Goal: Task Accomplishment & Management: Use online tool/utility

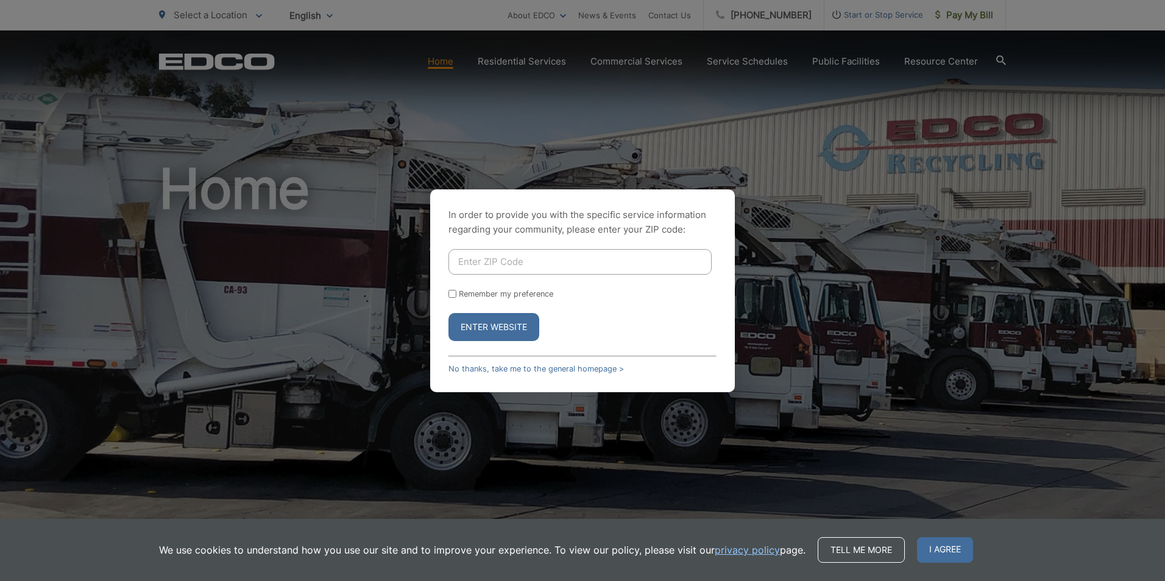
click at [634, 258] on input "Enter ZIP Code" at bounding box center [579, 262] width 263 height 26
click at [646, 271] on input "Enter ZIP Code" at bounding box center [579, 262] width 263 height 26
type input "92081"
click at [448, 313] on button "Enter Website" at bounding box center [493, 327] width 91 height 28
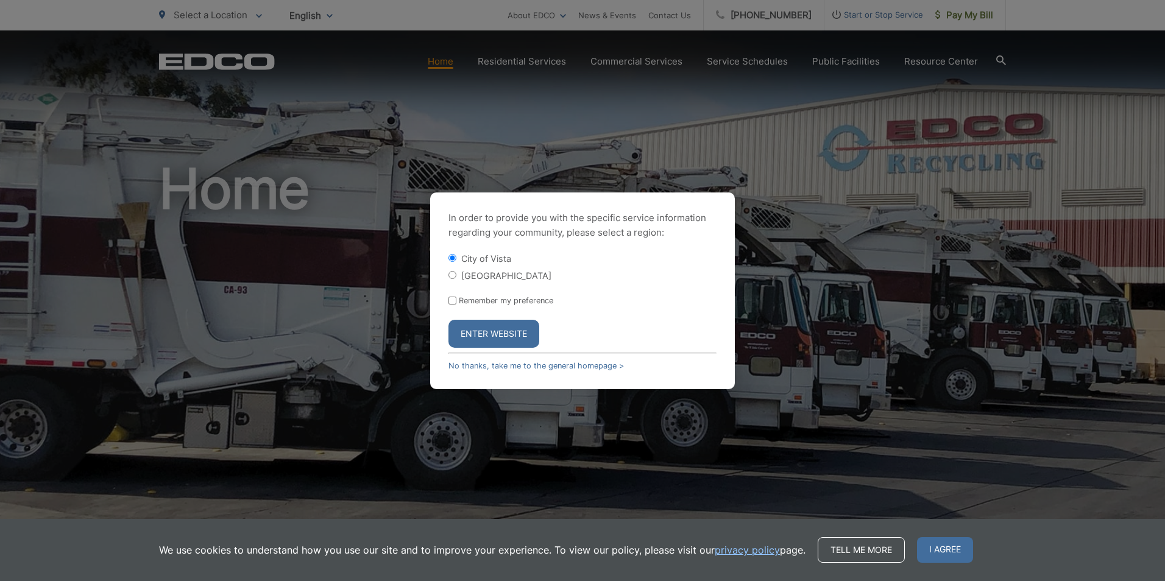
click at [520, 329] on button "Enter Website" at bounding box center [493, 334] width 91 height 28
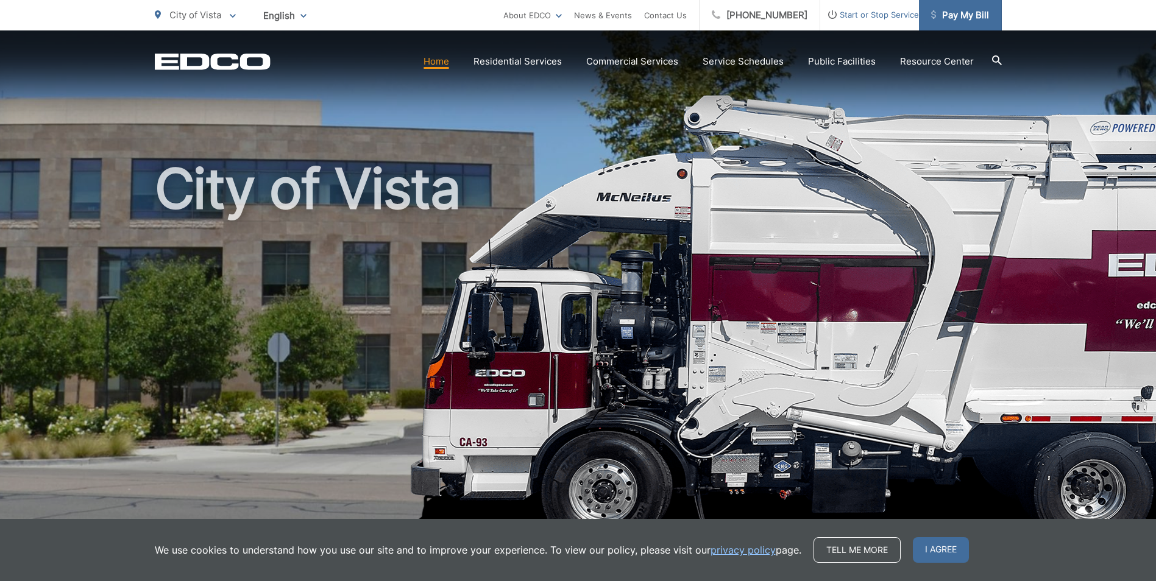
click at [963, 19] on span "Pay My Bill" at bounding box center [960, 15] width 58 height 15
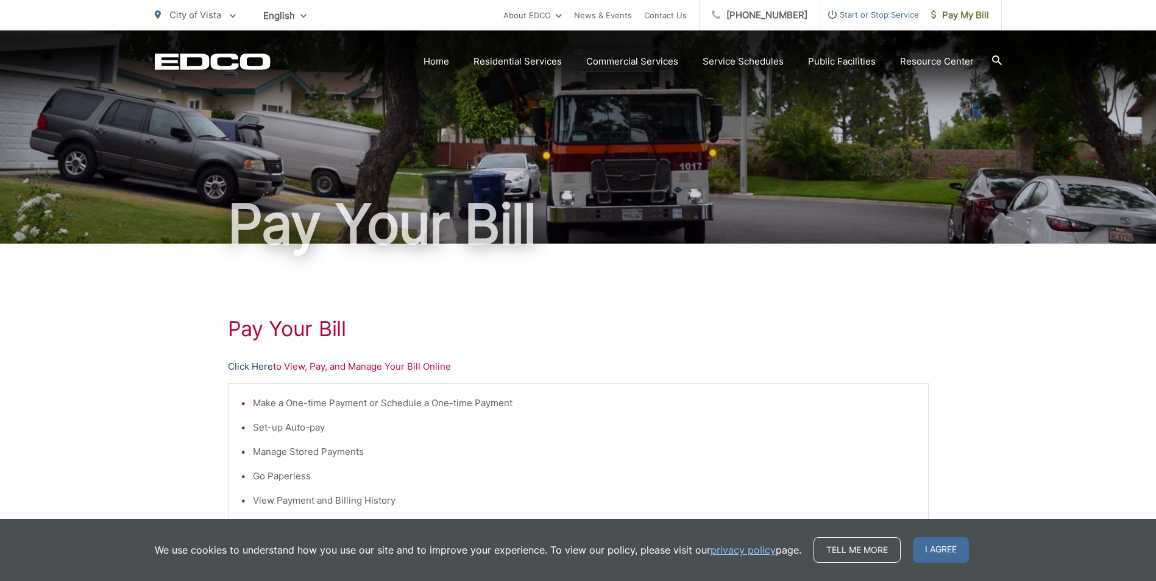
click at [254, 365] on link "Click Here" at bounding box center [250, 366] width 45 height 15
